Goal: Information Seeking & Learning: Find specific fact

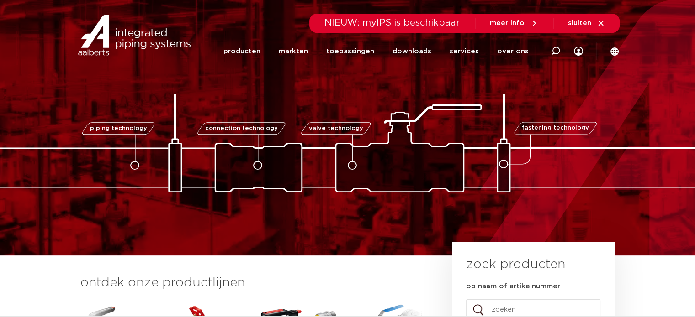
click at [127, 31] on img at bounding box center [134, 35] width 117 height 41
click at [460, 57] on link "services" at bounding box center [463, 51] width 29 height 37
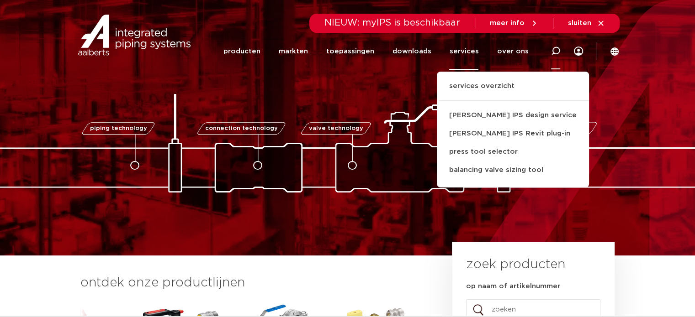
click at [552, 46] on div at bounding box center [555, 50] width 9 height 37
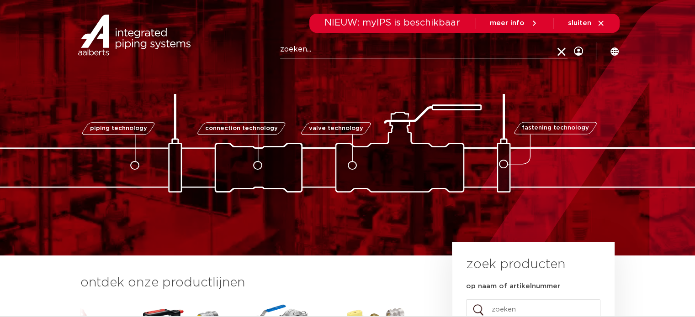
paste input "10Z050020E03"
type input "10Z050020E03"
click button "Zoeken" at bounding box center [0, 0] width 0 height 0
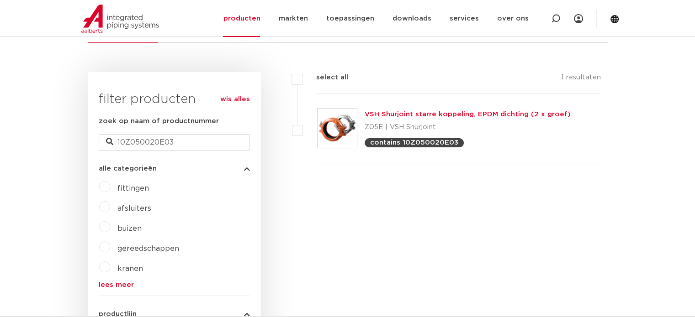
scroll to position [167, 0]
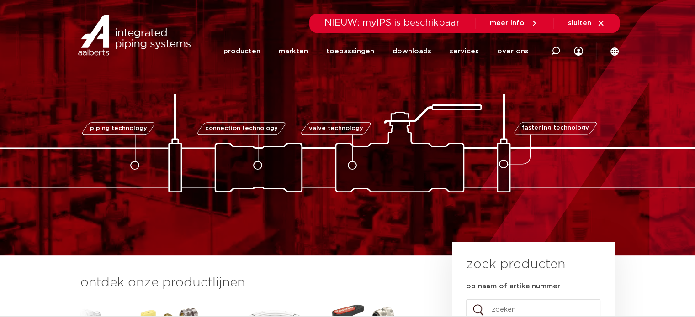
drag, startPoint x: 552, startPoint y: 49, endPoint x: 300, endPoint y: 46, distance: 251.2
click at [552, 49] on icon at bounding box center [555, 51] width 9 height 9
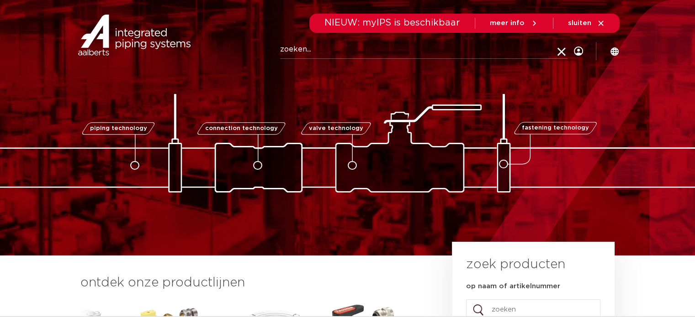
click at [295, 54] on input "Zoeken" at bounding box center [423, 50] width 287 height 18
paste input "242029"
type input "242029"
click button "Zoeken" at bounding box center [0, 0] width 0 height 0
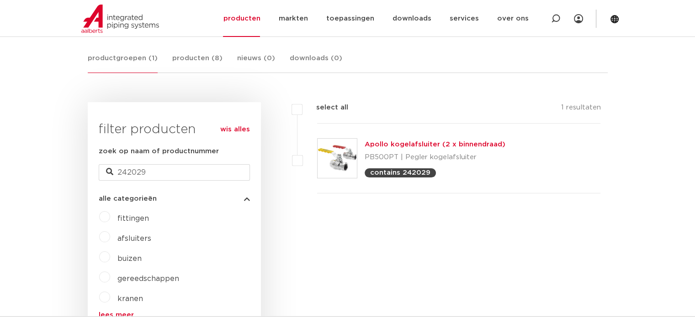
click at [447, 146] on link "Apollo kogelafsluiter (2 x binnendraad)" at bounding box center [434, 144] width 141 height 7
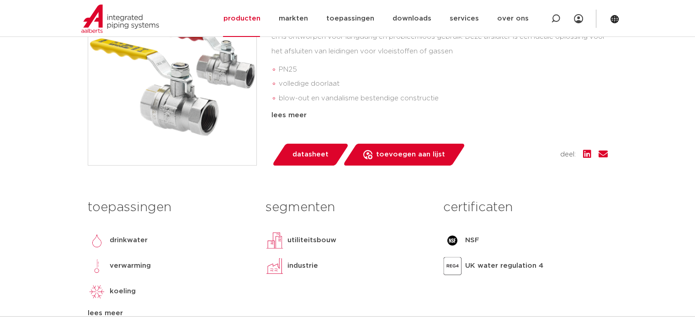
scroll to position [320, 0]
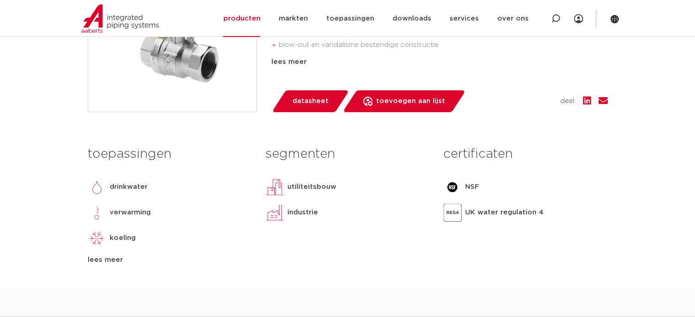
click at [292, 95] on link "datasheet" at bounding box center [310, 101] width 78 height 22
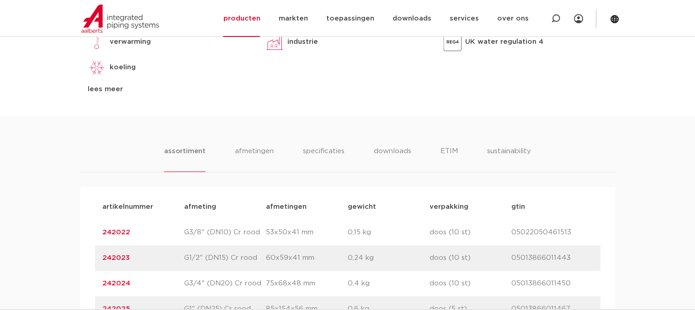
scroll to position [548, 0]
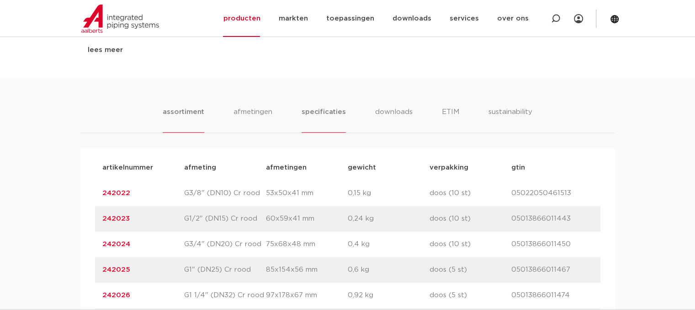
click at [314, 109] on li "specificaties" at bounding box center [323, 120] width 44 height 26
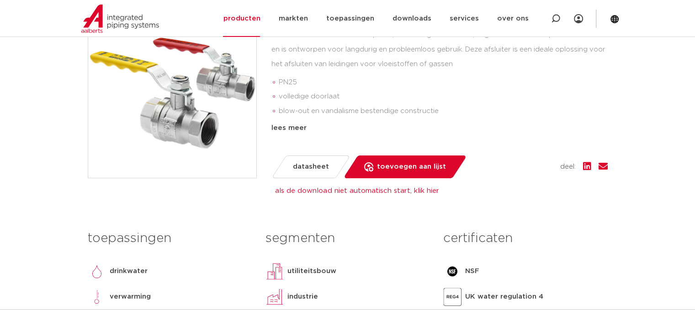
scroll to position [183, 0]
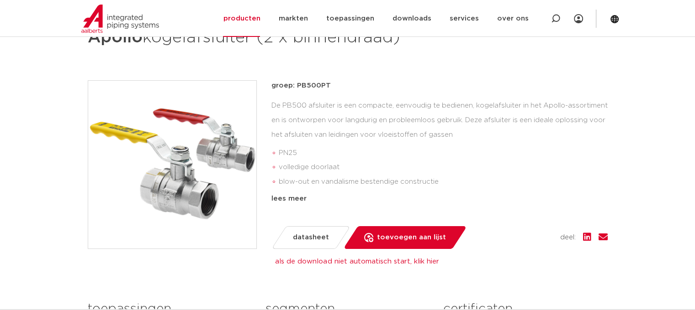
click at [314, 233] on span "datasheet" at bounding box center [311, 238] width 36 height 15
click at [309, 239] on span "datasheet" at bounding box center [311, 238] width 36 height 15
click at [311, 237] on span "datasheet" at bounding box center [311, 238] width 36 height 15
drag, startPoint x: 320, startPoint y: 206, endPoint x: 315, endPoint y: 210, distance: 5.8
click at [320, 207] on div "groep: PB500PT De PB500 afsluiter is een compacte, eenvoudig te bedienen, kogel…" at bounding box center [439, 164] width 336 height 169
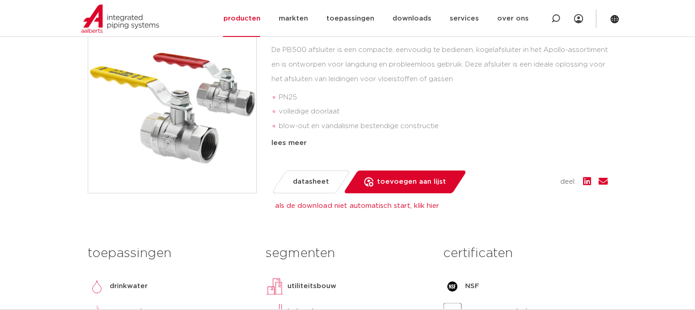
scroll to position [239, 0]
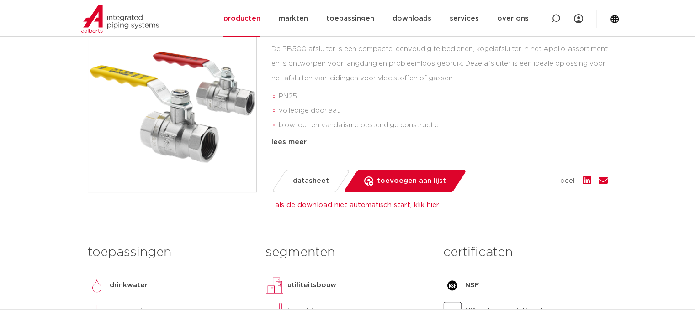
click at [301, 179] on span "datasheet" at bounding box center [311, 181] width 36 height 15
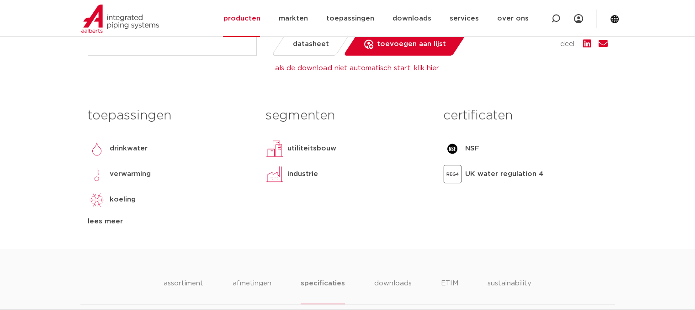
scroll to position [148, 0]
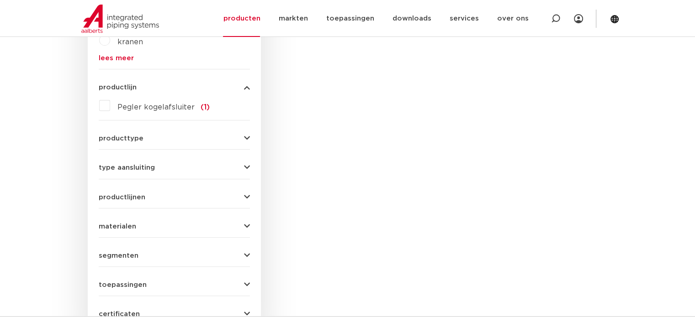
scroll to position [445, 0]
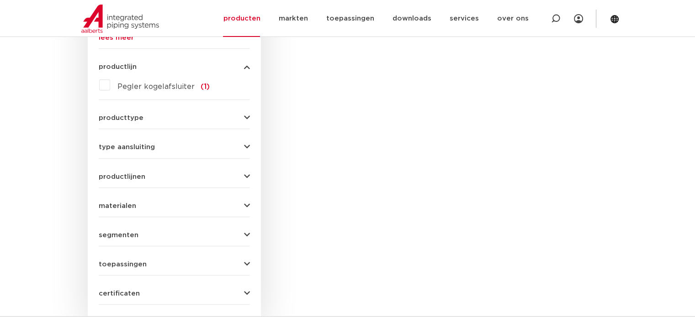
click at [486, 200] on div "filters select all 1 resultaten Apollo kogelafsluiter (2 x binnendraad)" at bounding box center [434, 76] width 347 height 502
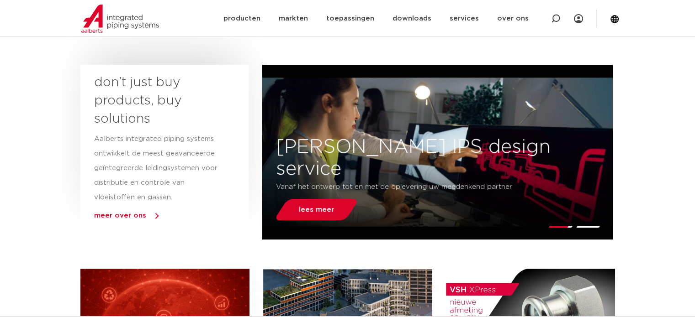
scroll to position [183, 0]
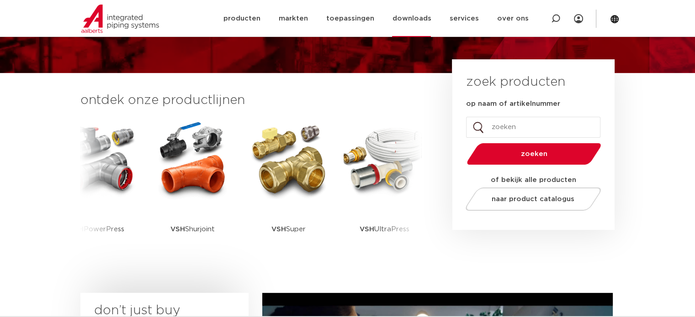
click at [415, 18] on link "downloads" at bounding box center [411, 18] width 39 height 37
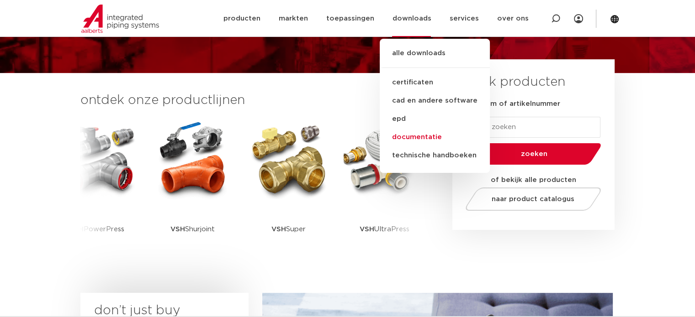
click at [442, 139] on link "documentatie" at bounding box center [434, 137] width 110 height 18
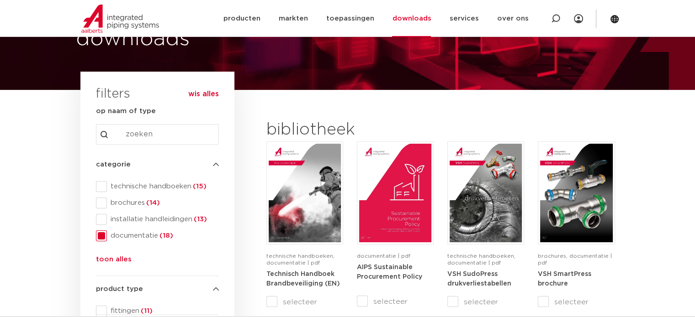
scroll to position [46, 0]
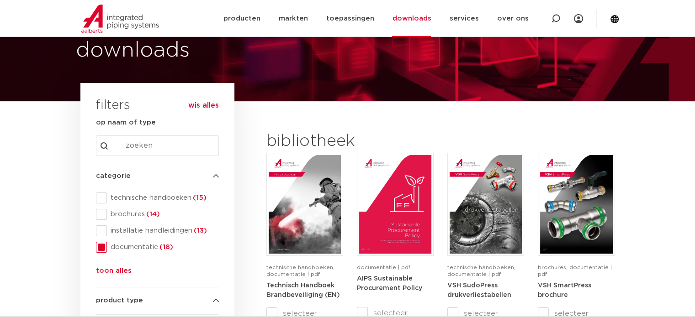
click at [422, 21] on link "downloads" at bounding box center [411, 18] width 39 height 37
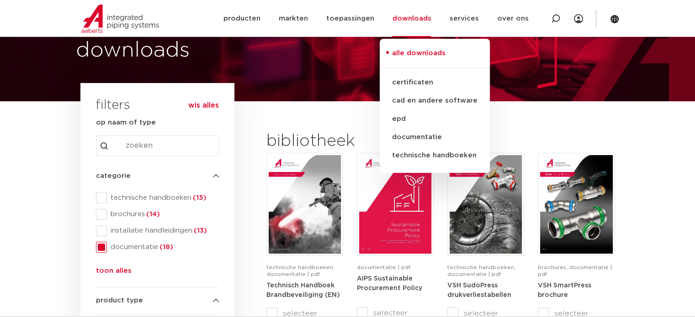
click at [424, 48] on link "alle downloads" at bounding box center [434, 58] width 110 height 20
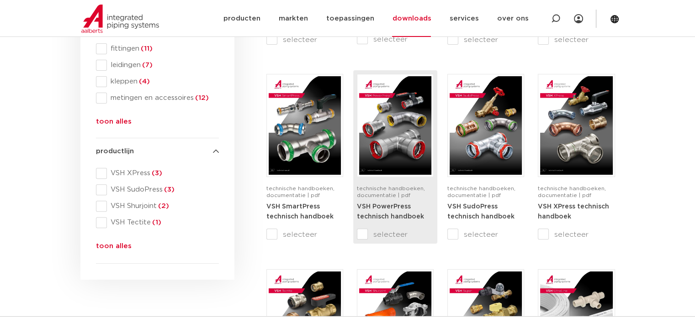
scroll to position [426, 0]
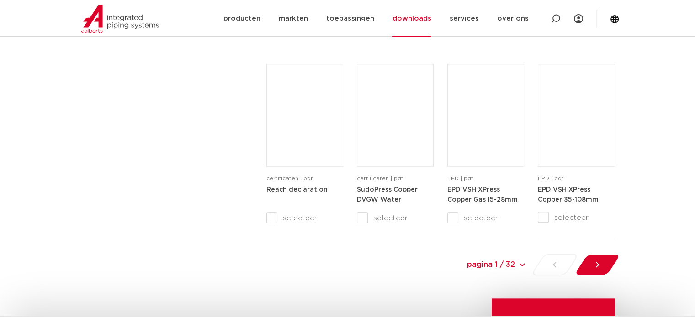
scroll to position [880, 0]
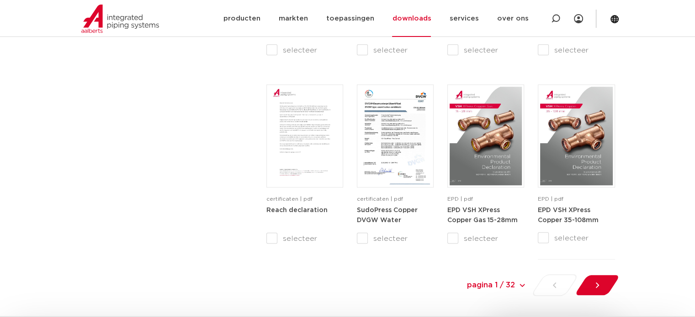
click at [111, 11] on img at bounding box center [120, 19] width 78 height 28
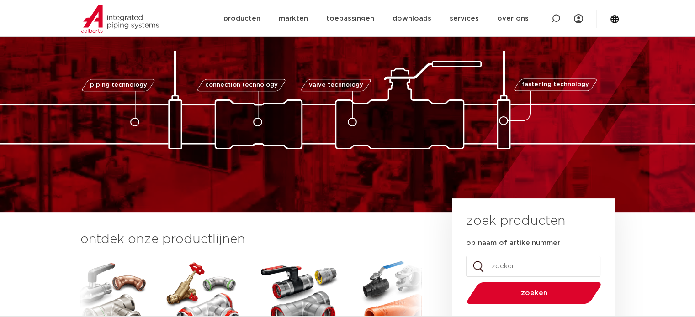
scroll to position [91, 0]
